Goal: Use online tool/utility

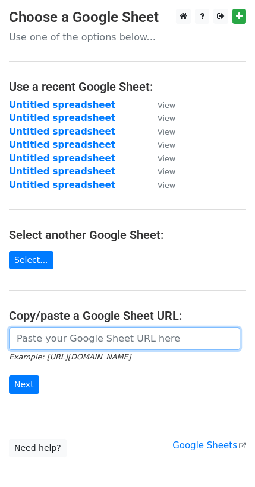
click at [30, 328] on input "url" at bounding box center [124, 339] width 231 height 23
paste input "https://docs.google.com/spreadsheets/d/1WIzmeL7EAu_s-3pGbC6es5vj_c62W6gEOn1LJY0…"
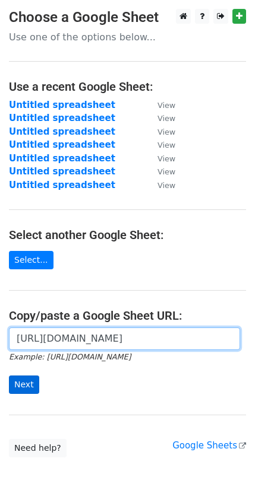
type input "https://docs.google.com/spreadsheets/d/1WIzmeL7EAu_s-3pGbC6es5vj_c62W6gEOn1LJY0…"
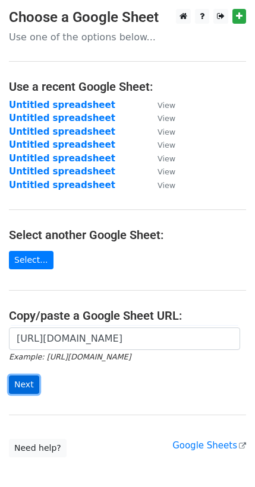
click at [18, 376] on input "Next" at bounding box center [24, 385] width 30 height 18
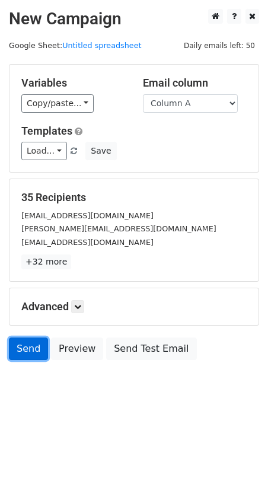
click at [21, 338] on link "Send" at bounding box center [28, 349] width 39 height 23
